Goal: Task Accomplishment & Management: Manage account settings

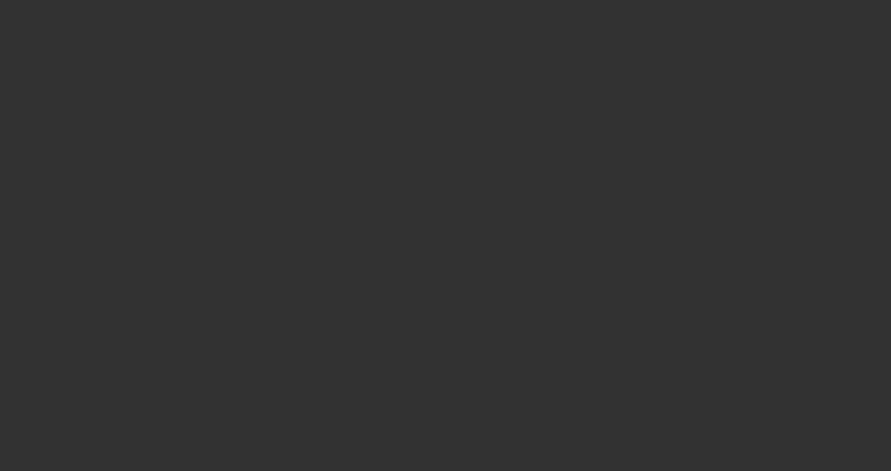
select select "3"
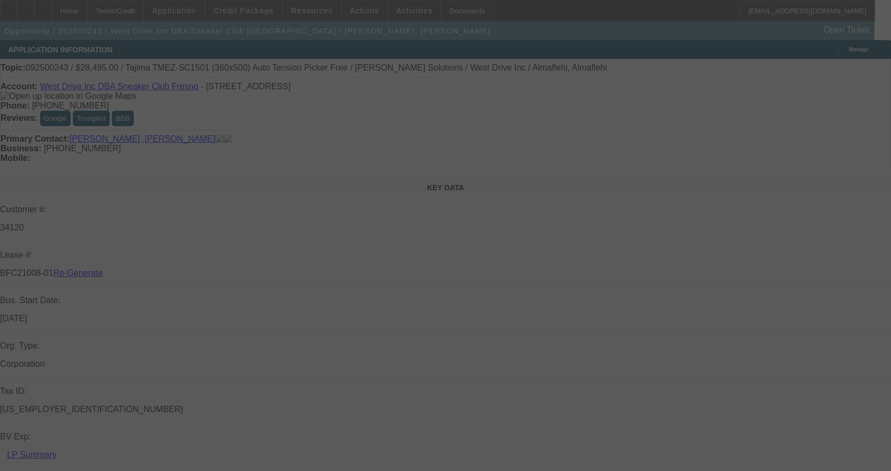
select select "0"
select select "2"
select select "0.1"
select select "4"
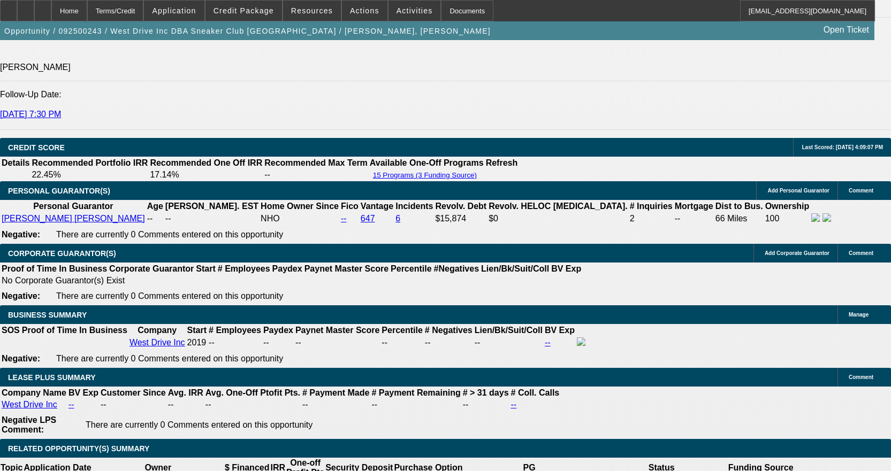
scroll to position [1605, 0]
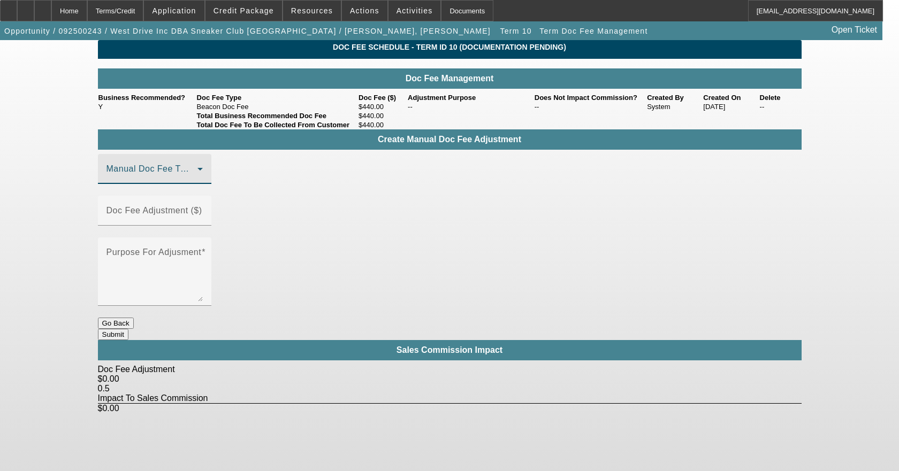
click at [168, 180] on span at bounding box center [151, 173] width 91 height 13
click at [169, 241] on span "Beacon Doc Fee" at bounding box center [140, 238] width 67 height 13
click at [202, 206] on mat-label "Doc Fee Adjustment ($)" at bounding box center [154, 210] width 96 height 9
click at [203, 209] on input "Doc Fee Adjustment ($)" at bounding box center [154, 215] width 96 height 13
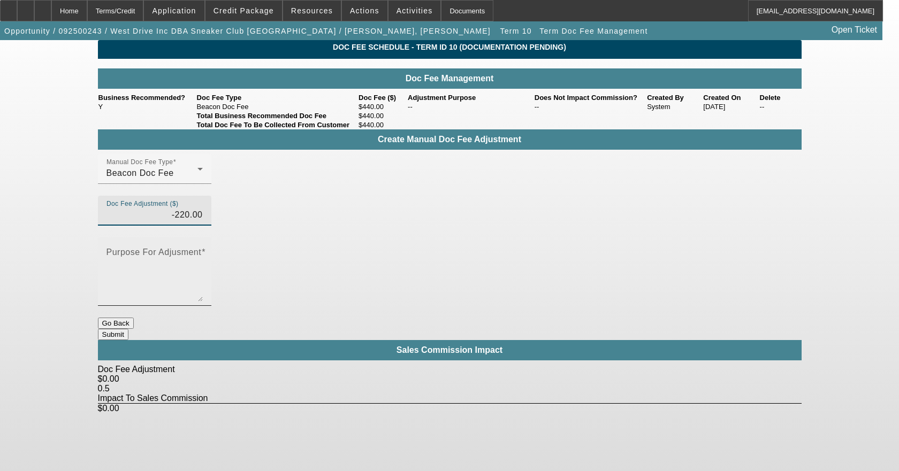
type input "($220.00)"
click at [203, 250] on textarea "Purpose For Adjusment" at bounding box center [154, 275] width 96 height 51
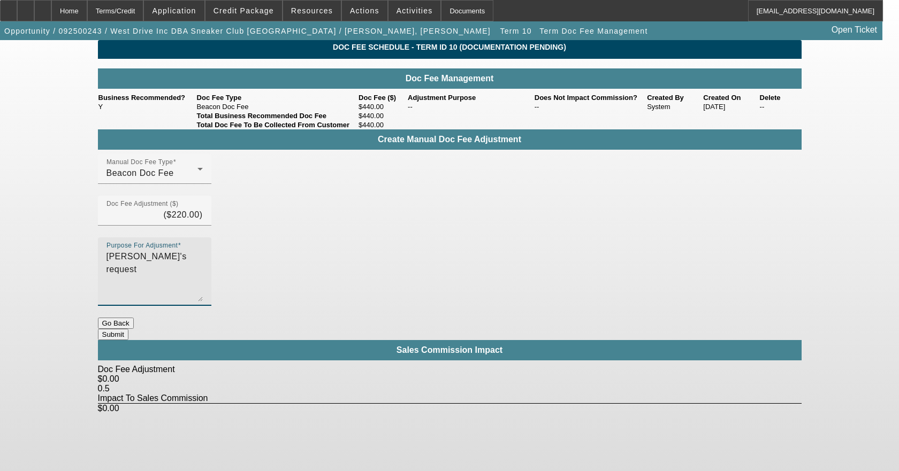
type textarea "Per John's request"
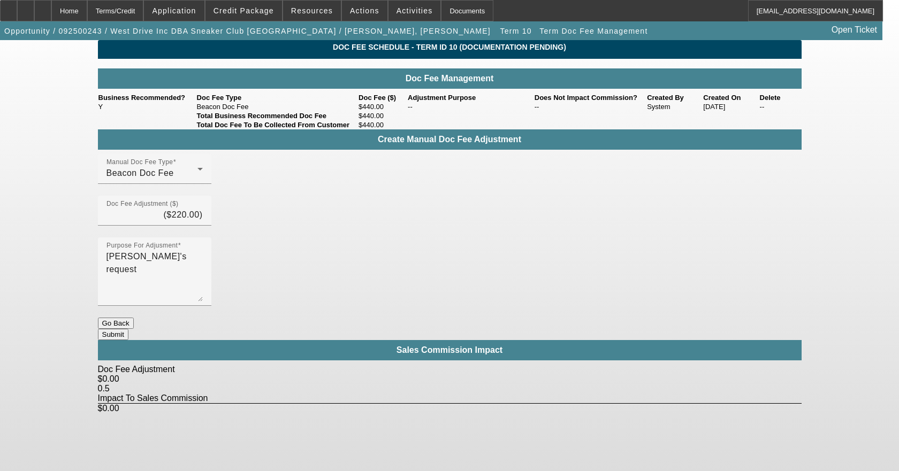
click at [128, 329] on button "Submit" at bounding box center [113, 334] width 30 height 11
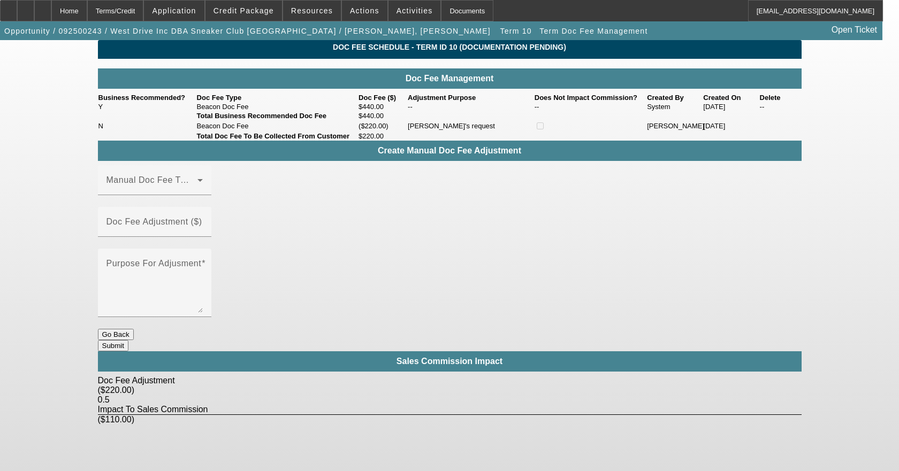
click at [134, 329] on button "Go Back" at bounding box center [116, 334] width 36 height 11
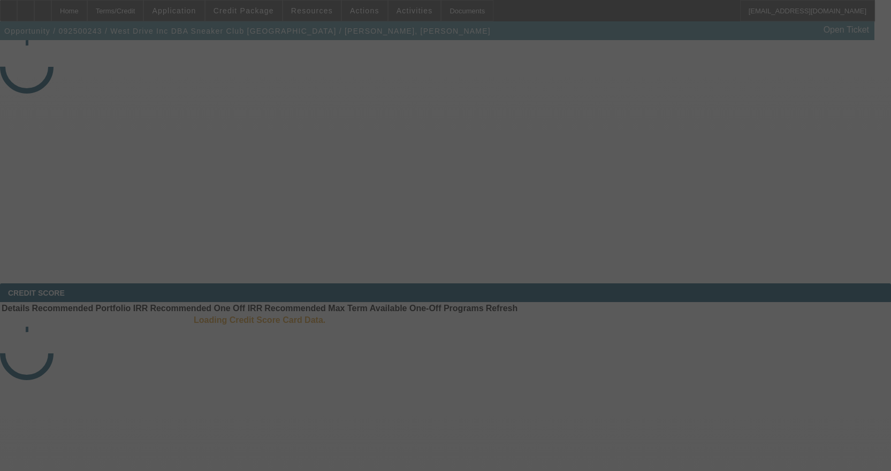
select select "3"
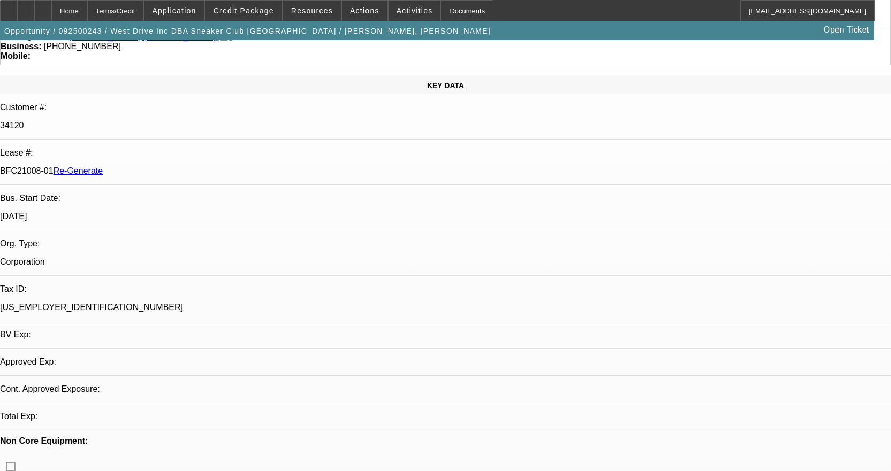
select select "0"
select select "2"
select select "0.1"
select select "4"
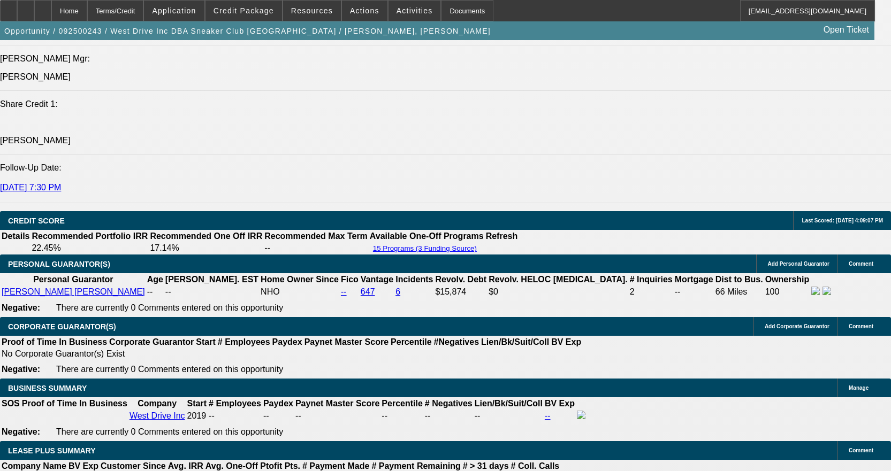
scroll to position [1551, 0]
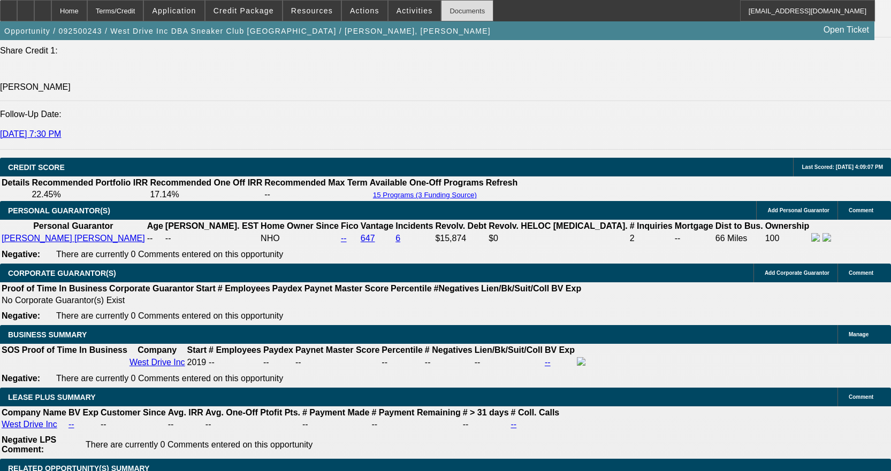
click at [447, 5] on div "Documents" at bounding box center [467, 10] width 52 height 21
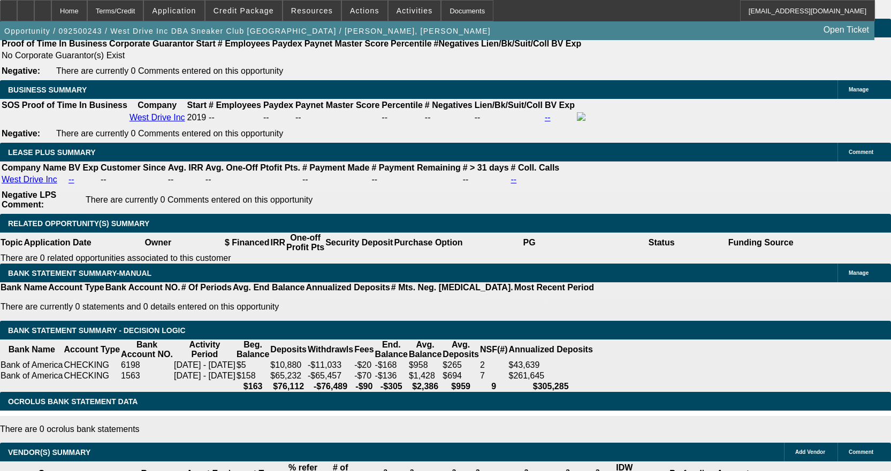
scroll to position [1819, 0]
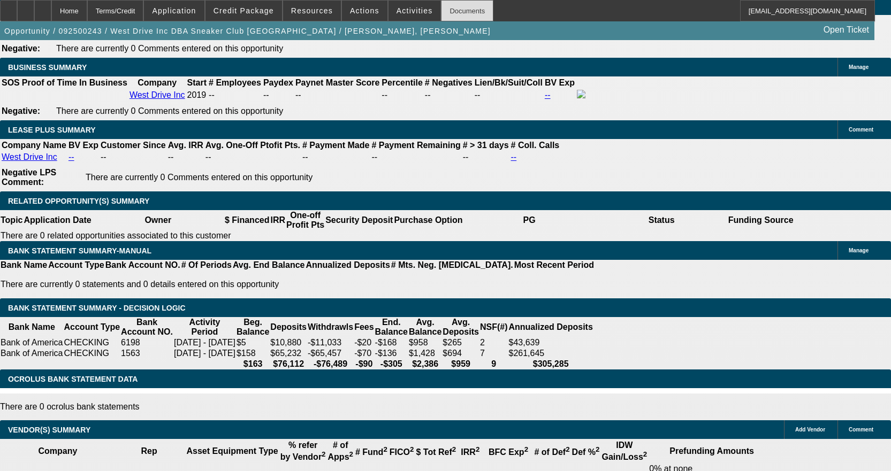
click at [456, 13] on div "Documents" at bounding box center [467, 10] width 52 height 21
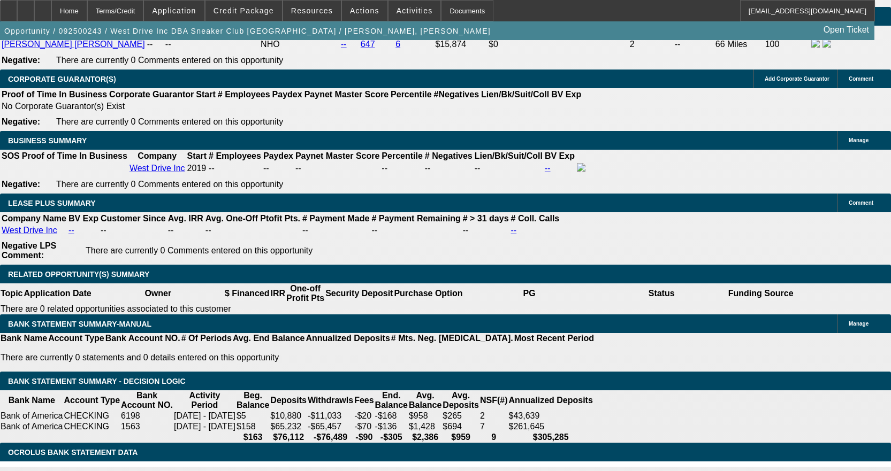
scroll to position [1605, 0]
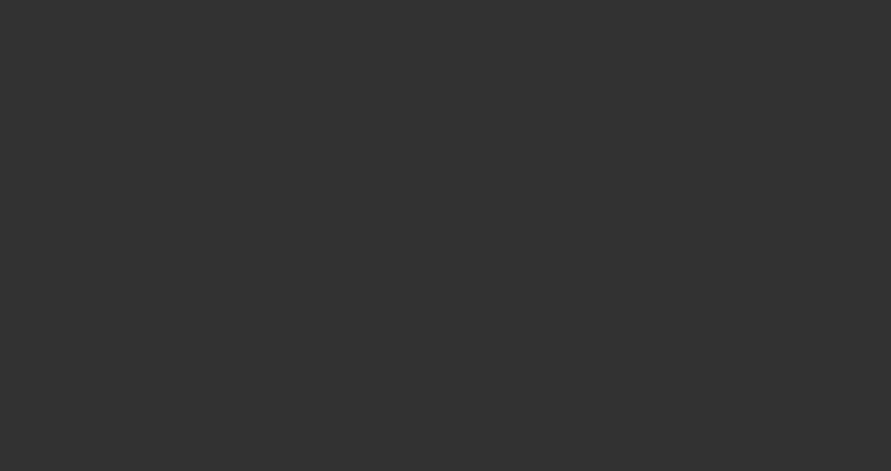
select select "3"
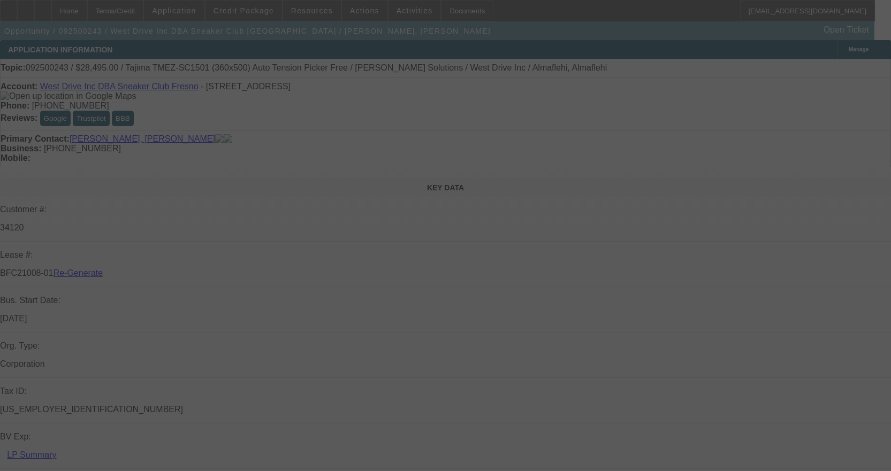
select select "0"
select select "2"
select select "0.1"
select select "4"
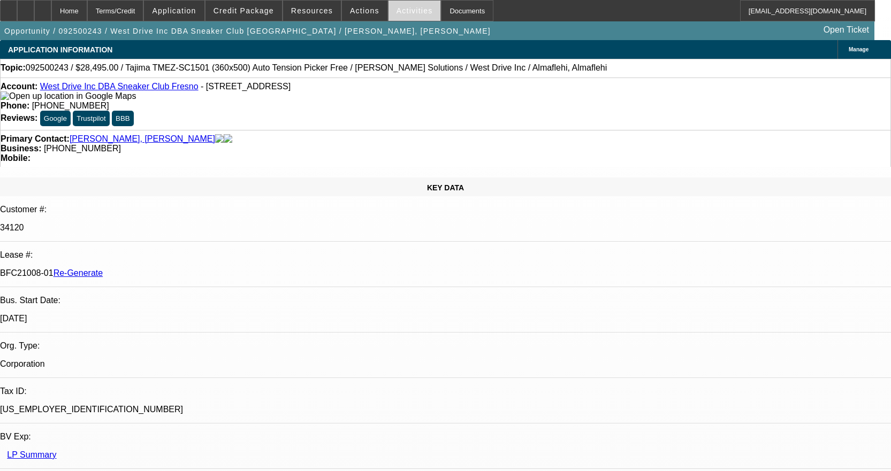
click at [396, 11] on span "Activities" at bounding box center [414, 10] width 36 height 9
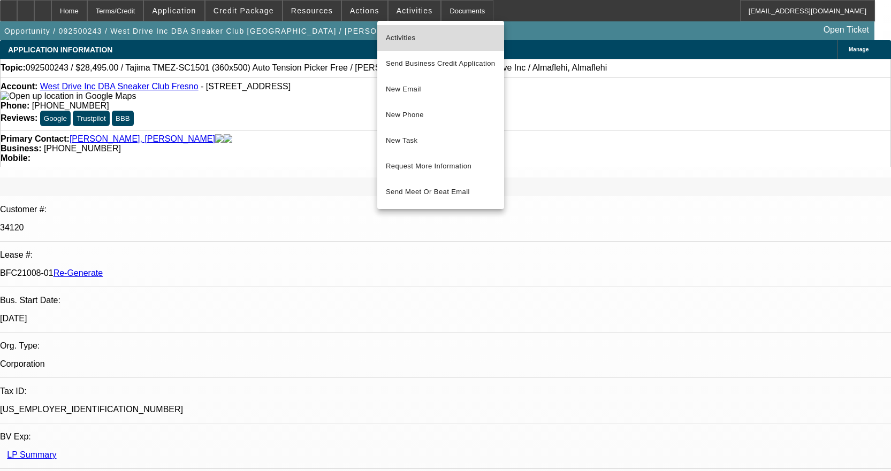
click at [396, 36] on span "Activities" at bounding box center [441, 38] width 110 height 13
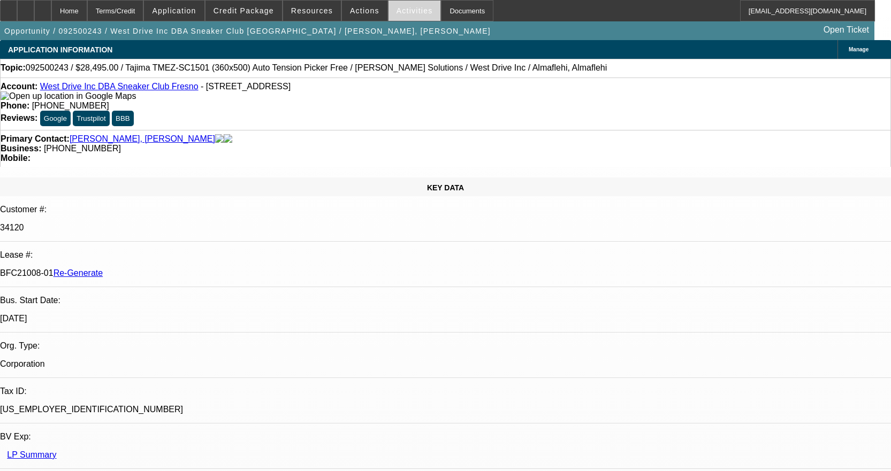
click at [405, 5] on span at bounding box center [414, 11] width 52 height 26
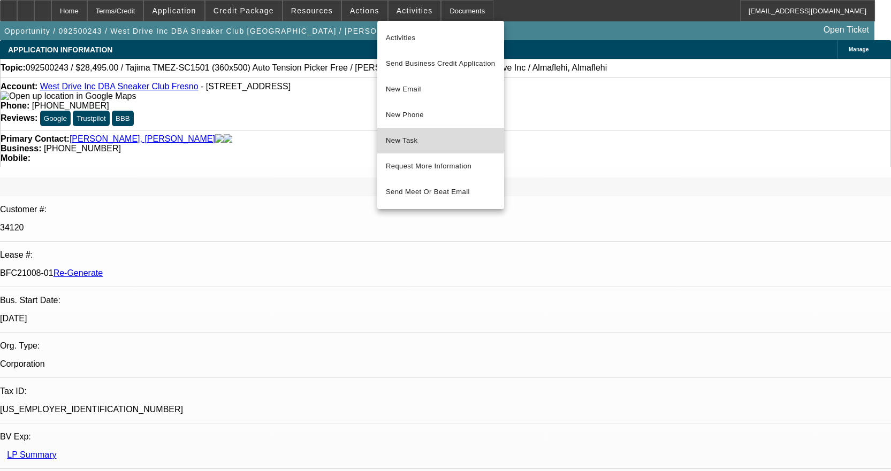
click at [397, 141] on span "New Task" at bounding box center [441, 140] width 110 height 13
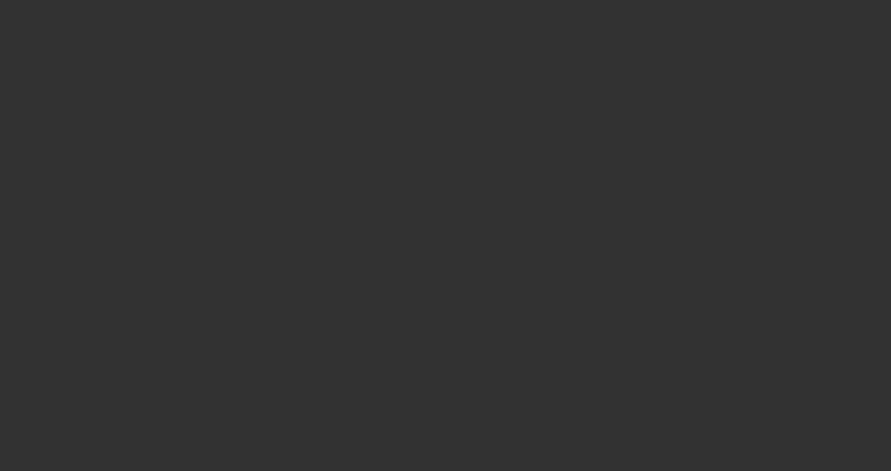
select select "3"
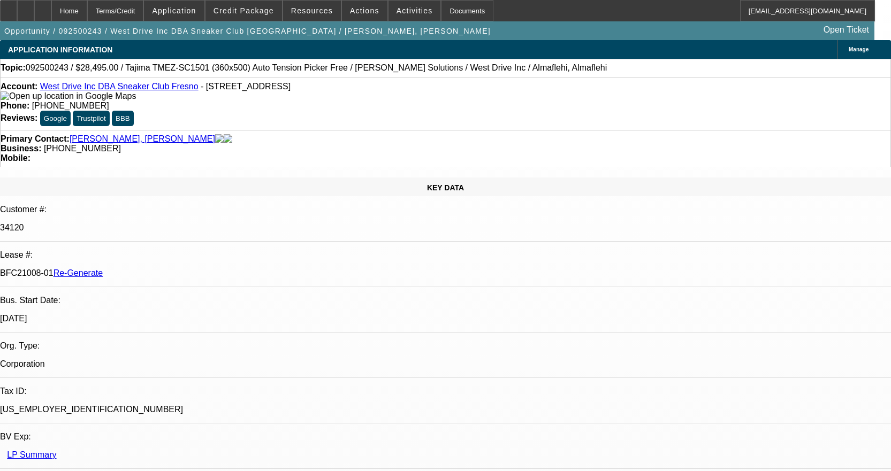
select select "0"
select select "2"
select select "0.1"
select select "4"
select select "2"
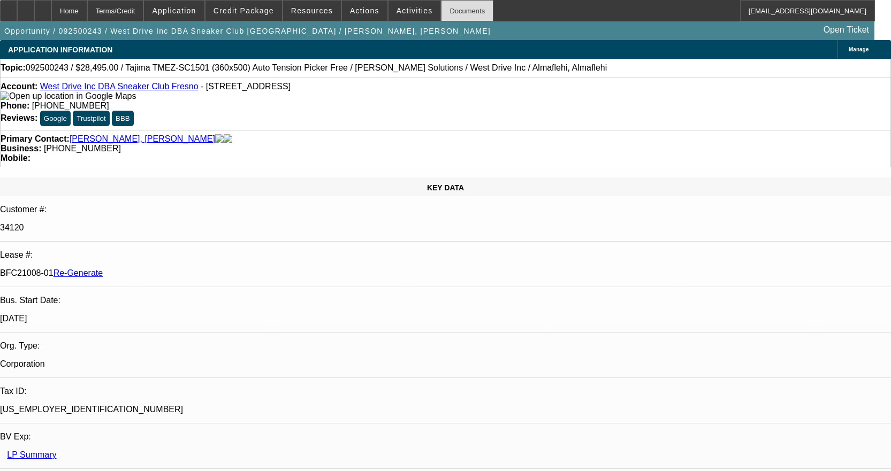
click at [447, 5] on div "Documents" at bounding box center [467, 10] width 52 height 21
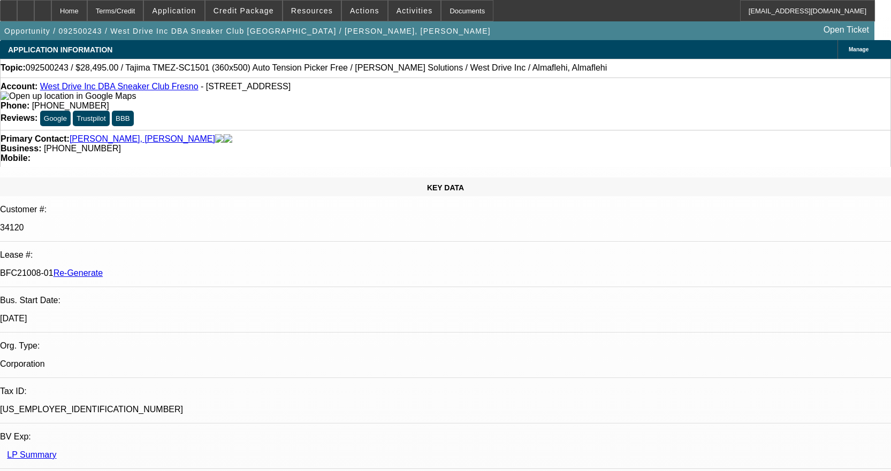
scroll to position [428, 0]
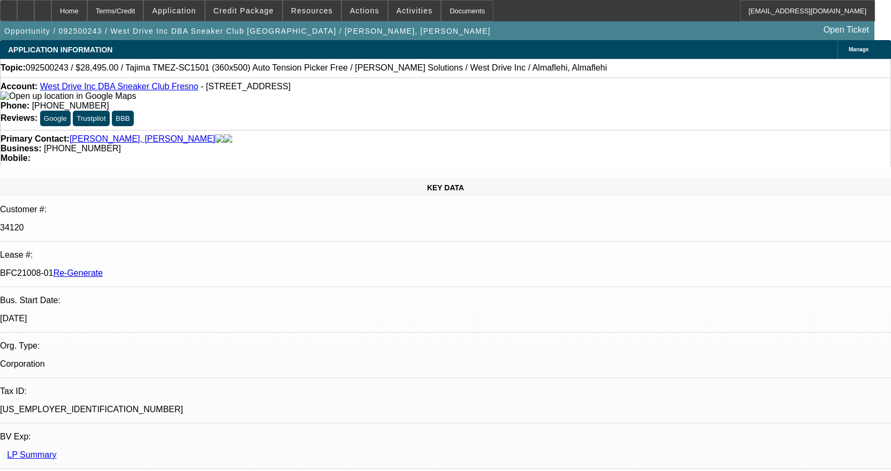
click at [407, 13] on span "Activities" at bounding box center [414, 10] width 36 height 9
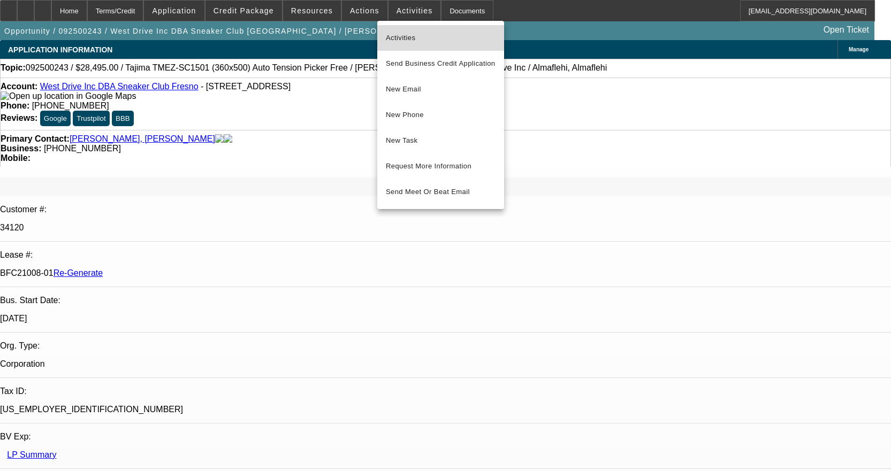
click at [407, 32] on button "Activities" at bounding box center [440, 38] width 127 height 26
